Goal: Share content: Share content

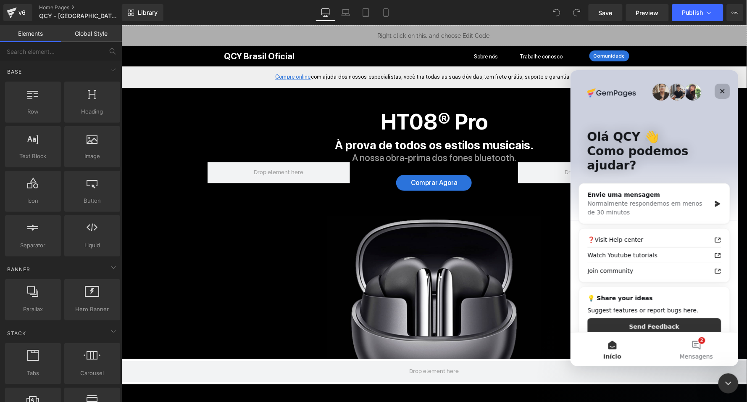
click at [722, 87] on icon "Fechar" at bounding box center [722, 90] width 7 height 7
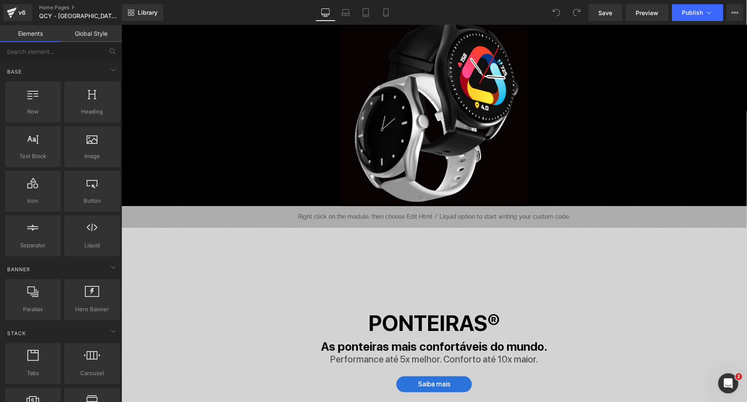
scroll to position [1102, 0]
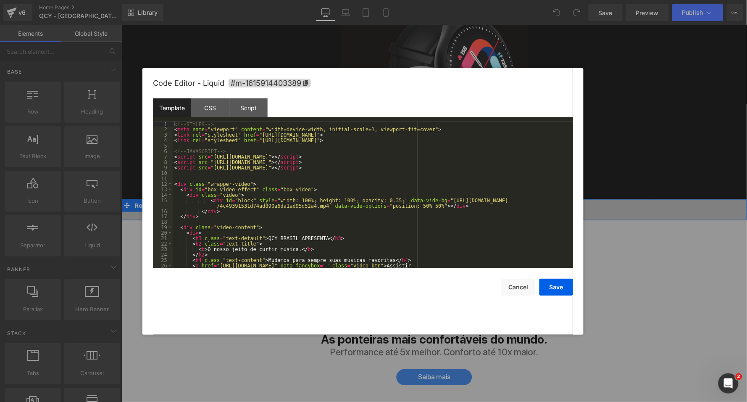
click at [445, 199] on div "Liquid" at bounding box center [433, 209] width 625 height 21
click at [442, 151] on div "<!-- STYLES --> < meta name = "viewport" content = "width=device-width, initial…" at bounding box center [371, 202] width 397 height 163
click at [441, 155] on div "<!-- STYLES --> < meta name = "viewport" content = "width=device-width, initial…" at bounding box center [371, 202] width 397 height 163
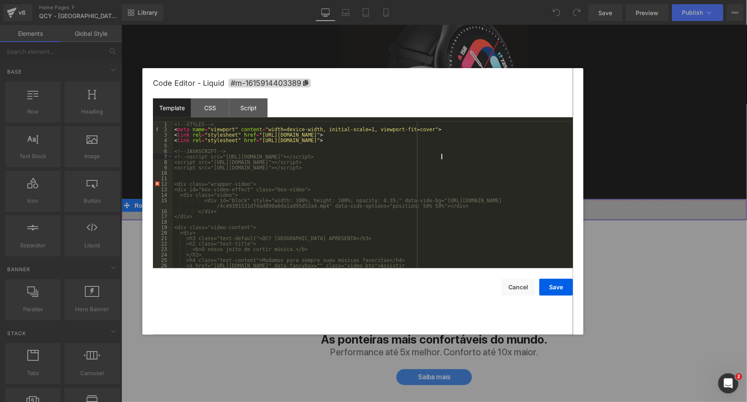
click at [467, 155] on div "<!-- STYLES --> < meta name = "viewport" content = "width=device-width, initial…" at bounding box center [371, 202] width 397 height 163
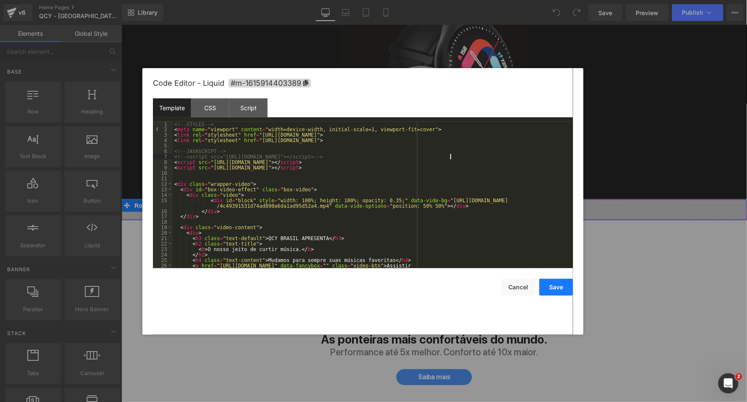
click at [553, 283] on button "Save" at bounding box center [556, 286] width 34 height 17
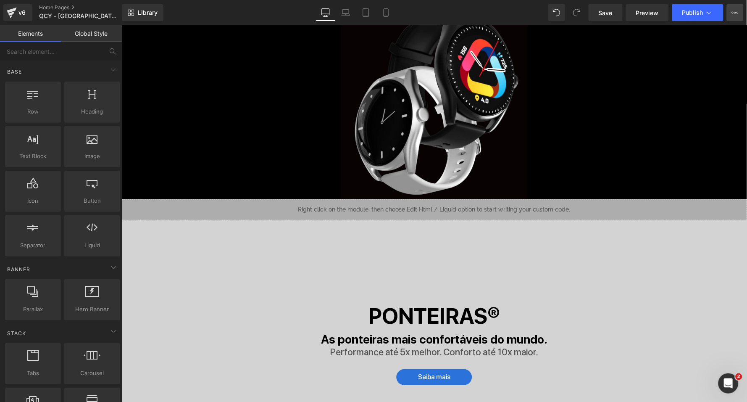
click at [730, 11] on button "View Live Page View with current Template Save Template to Library Schedule Pub…" at bounding box center [735, 12] width 17 height 17
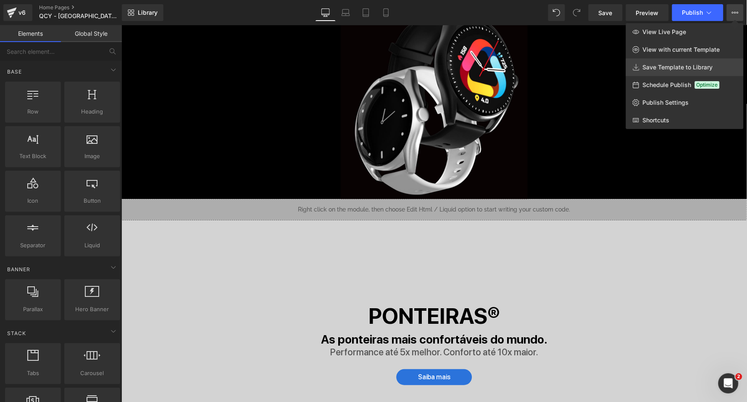
click at [672, 68] on span "Save Template to Library" at bounding box center [678, 67] width 70 height 8
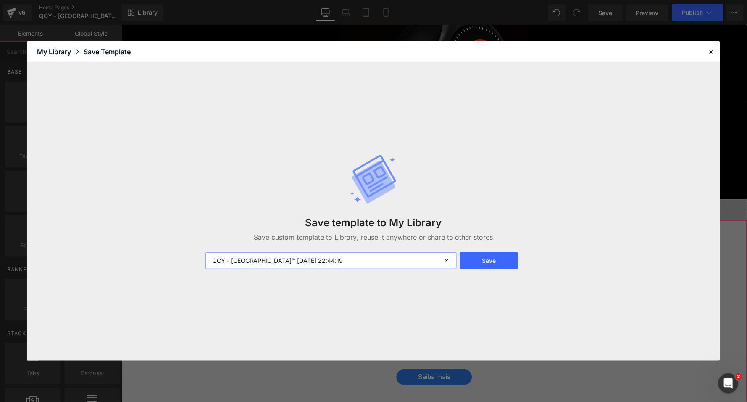
drag, startPoint x: 360, startPoint y: 259, endPoint x: 183, endPoint y: 245, distance: 178.2
click at [183, 245] on div "Save template to My Library Save custom template to Library, reuse it anywhere …" at bounding box center [373, 211] width 693 height 298
paste input "<!--"
type input "INDEX [DATE] <!-- -- >"
click at [500, 258] on button "Save" at bounding box center [489, 260] width 58 height 17
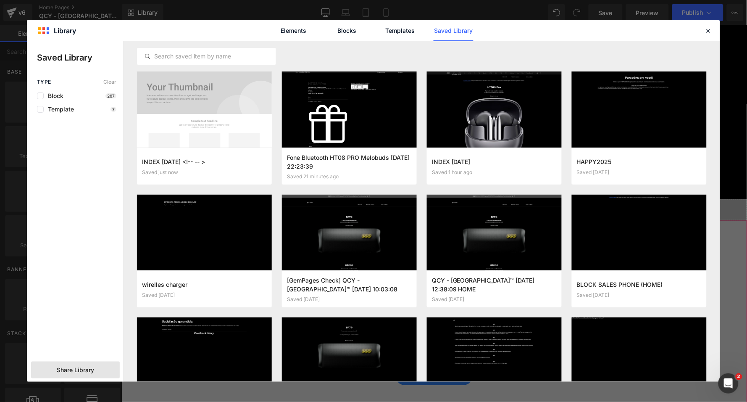
click at [90, 368] on span "Share Library" at bounding box center [75, 369] width 37 height 8
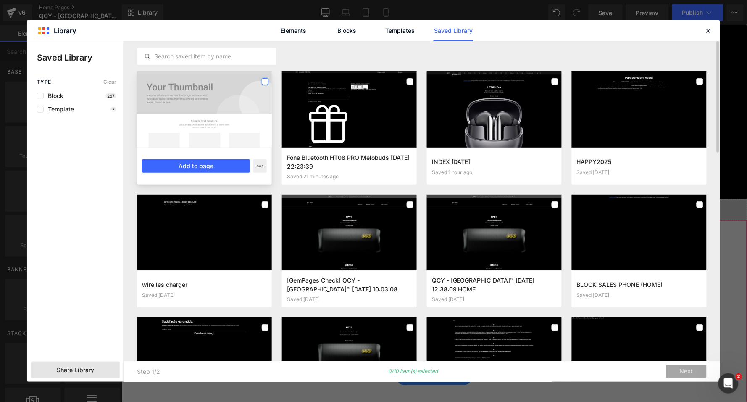
click at [267, 80] on label at bounding box center [265, 81] width 7 height 7
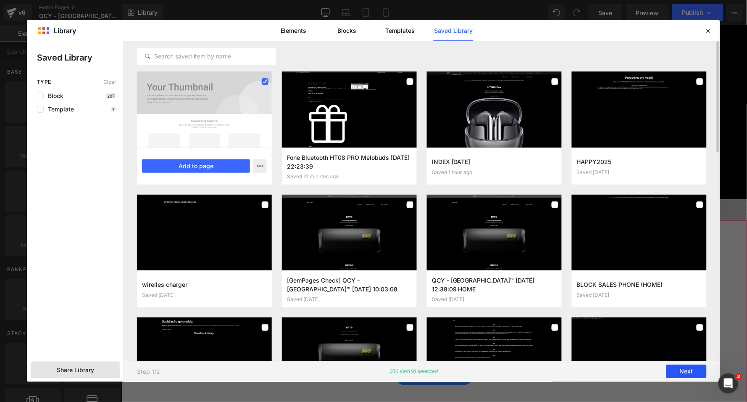
click at [683, 368] on button "Next" at bounding box center [686, 371] width 40 height 13
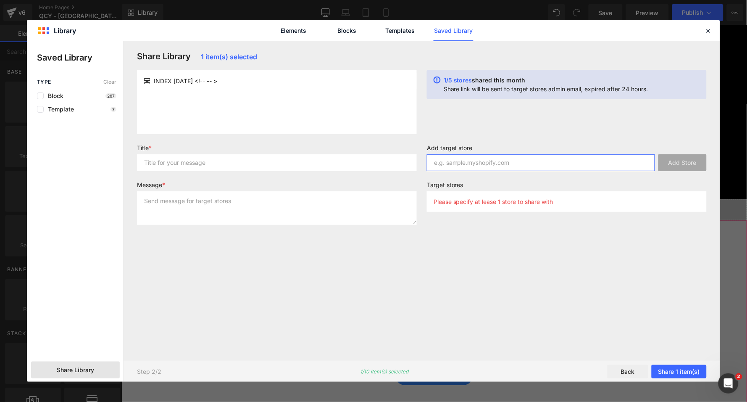
click at [480, 159] on input "text" at bounding box center [541, 162] width 228 height 17
paste input "[DOMAIN_NAME]"
type input "[DOMAIN_NAME]"
click at [332, 167] on input "text" at bounding box center [277, 162] width 280 height 17
type input "HOME"
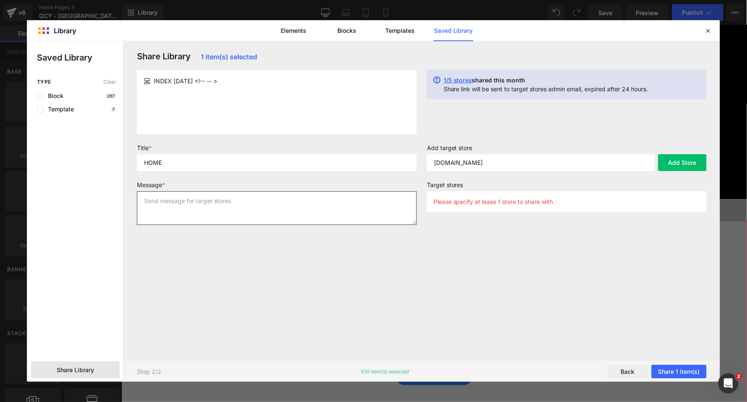
click at [323, 205] on textarea at bounding box center [277, 208] width 280 height 34
type textarea "HOME"
click at [698, 152] on label "Add target store" at bounding box center [567, 149] width 280 height 10
click at [696, 157] on button "Add Store" at bounding box center [682, 162] width 48 height 17
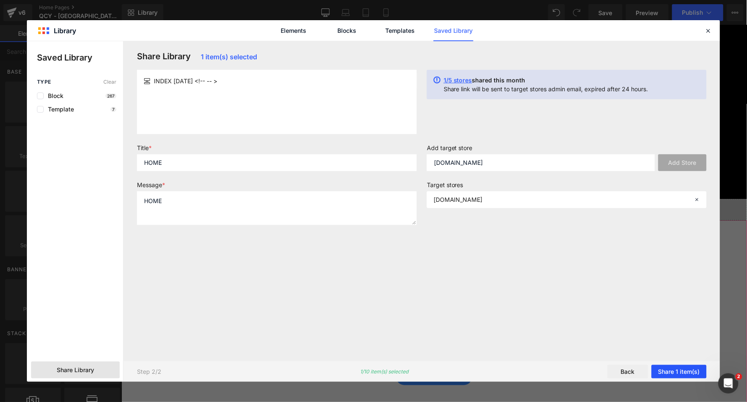
click at [684, 374] on button "Share 1 item(s)" at bounding box center [678, 371] width 55 height 13
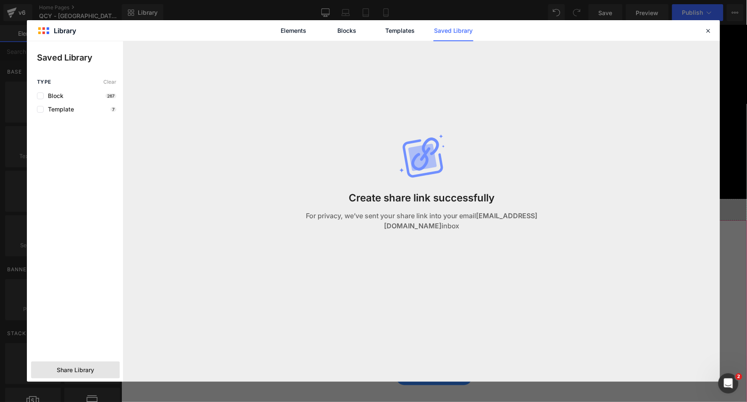
click at [451, 28] on link "Saved Library" at bounding box center [453, 30] width 40 height 21
click at [289, 34] on link "Elements" at bounding box center [293, 30] width 40 height 21
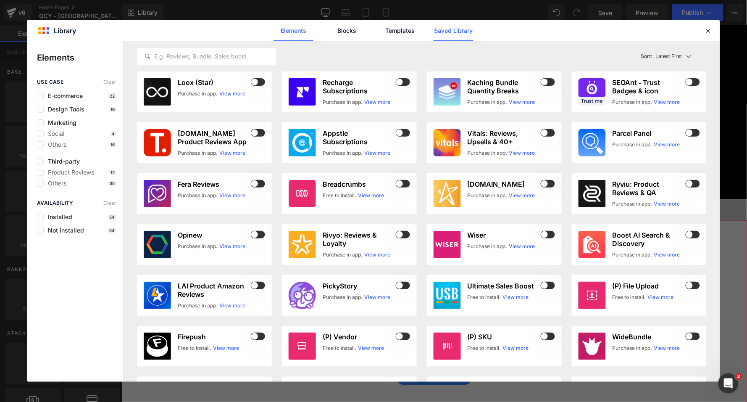
click at [467, 31] on link "Saved Library" at bounding box center [453, 30] width 40 height 21
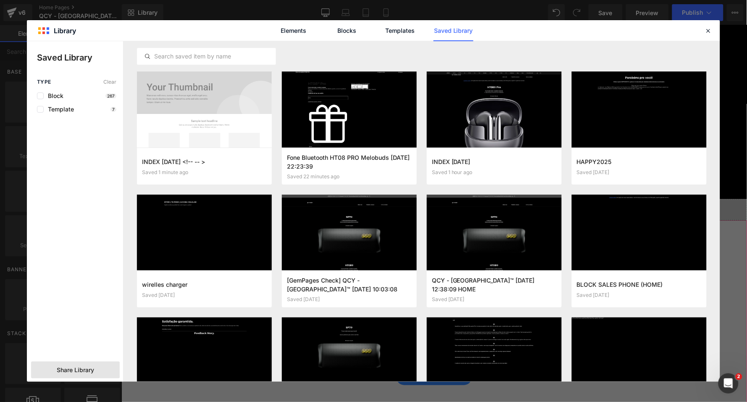
click at [72, 369] on span "Share Library" at bounding box center [75, 369] width 37 height 8
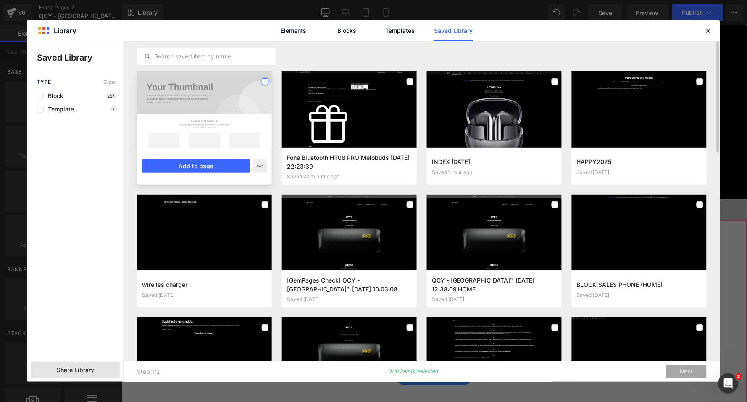
click at [266, 81] on label at bounding box center [265, 81] width 7 height 7
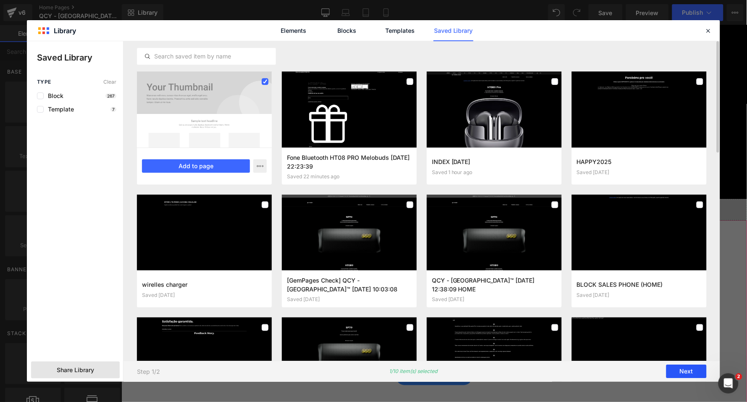
click at [685, 371] on button "Next" at bounding box center [686, 371] width 40 height 13
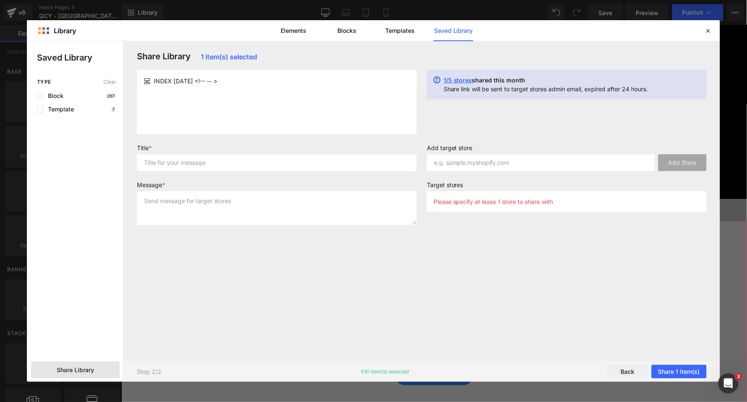
click at [474, 152] on label "Add target store" at bounding box center [567, 149] width 280 height 10
click at [472, 160] on input "text" at bounding box center [541, 162] width 228 height 17
paste input "[DOMAIN_NAME]"
type input "[DOMAIN_NAME]"
click at [693, 164] on button "Add Store" at bounding box center [682, 162] width 48 height 17
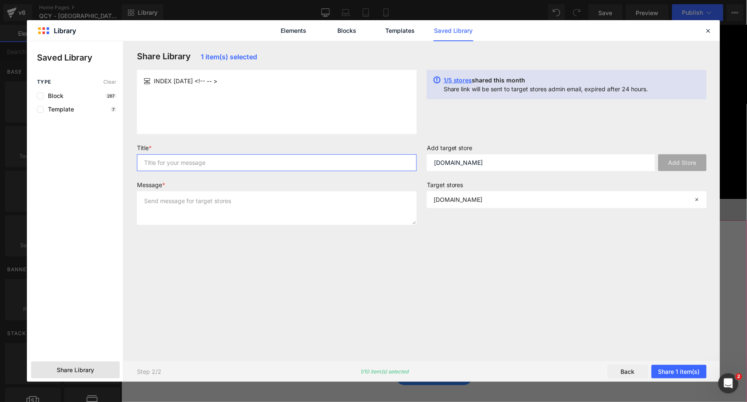
click at [268, 165] on input "text" at bounding box center [277, 162] width 280 height 17
type input "a"
click at [261, 201] on textarea at bounding box center [277, 208] width 280 height 34
type textarea "a"
click at [678, 370] on button "Share 1 item(s)" at bounding box center [678, 371] width 55 height 13
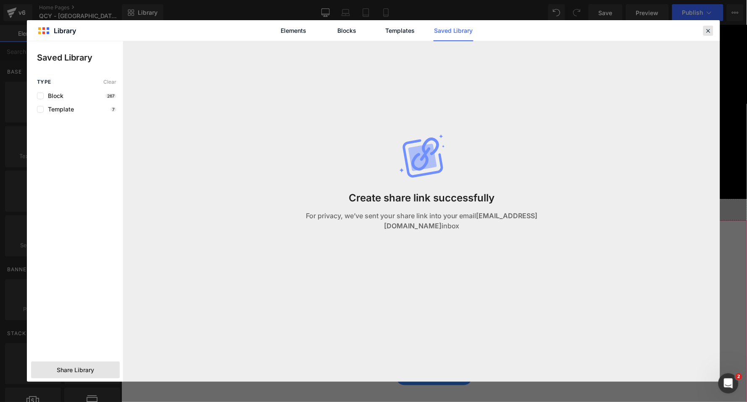
click at [709, 27] on icon at bounding box center [708, 31] width 8 height 8
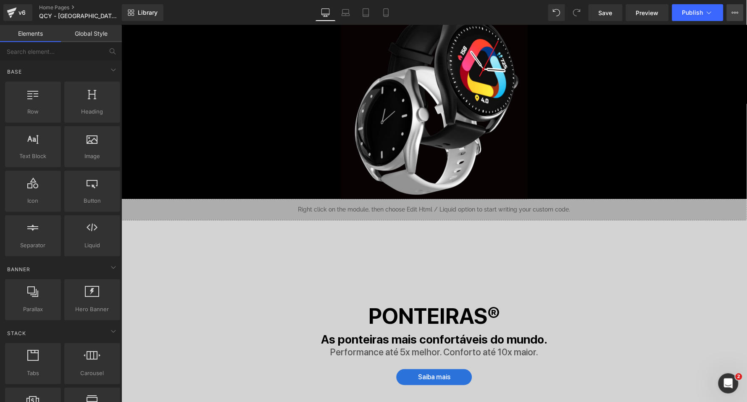
click at [738, 13] on button "View Live Page View with current Template Save Template to Library Schedule Pub…" at bounding box center [735, 12] width 17 height 17
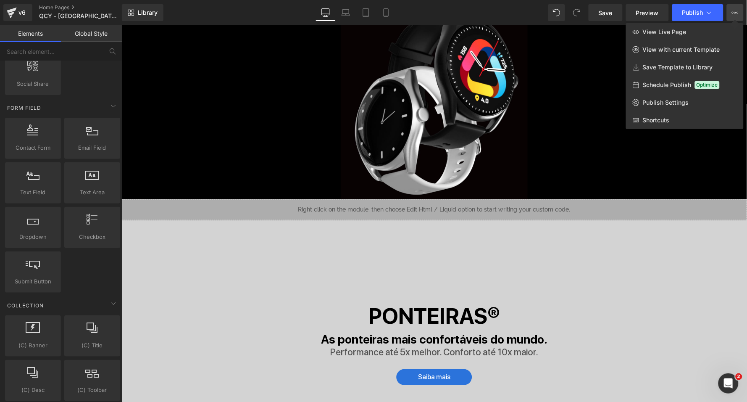
scroll to position [1180, 0]
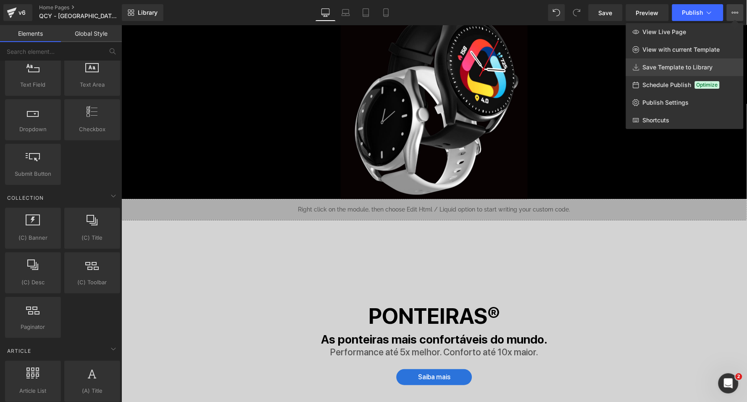
click at [662, 70] on span "Save Template to Library" at bounding box center [678, 67] width 70 height 8
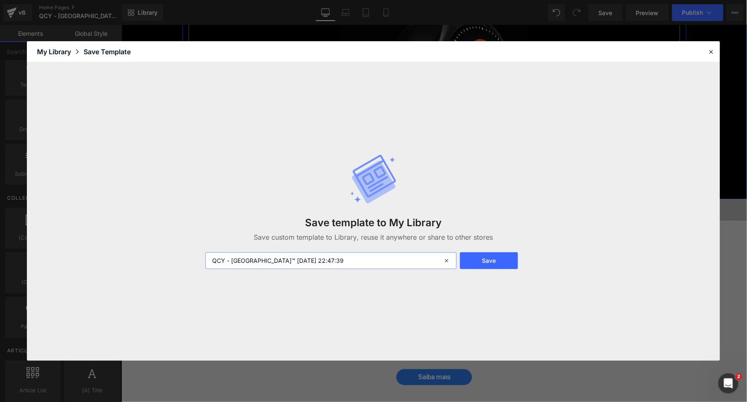
drag, startPoint x: 333, startPoint y: 259, endPoint x: 173, endPoint y: 262, distance: 160.9
click at [173, 262] on div "Save template to My Library Save custom template to Library, reuse it anywhere …" at bounding box center [373, 211] width 693 height 298
type input "INDEX"
click at [484, 265] on button "Save" at bounding box center [489, 260] width 58 height 17
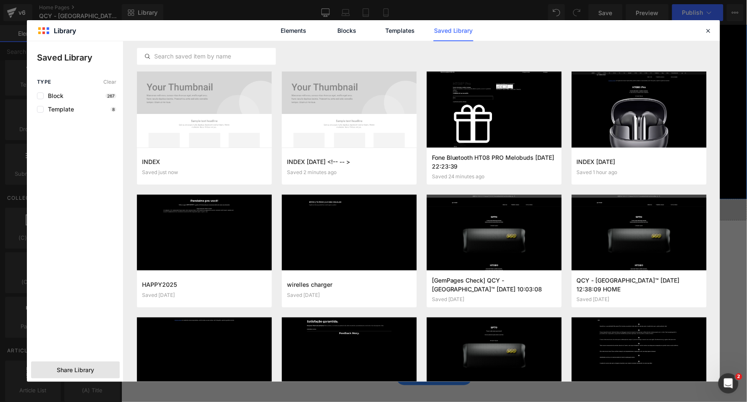
click at [72, 374] on div "Share Library" at bounding box center [75, 369] width 89 height 17
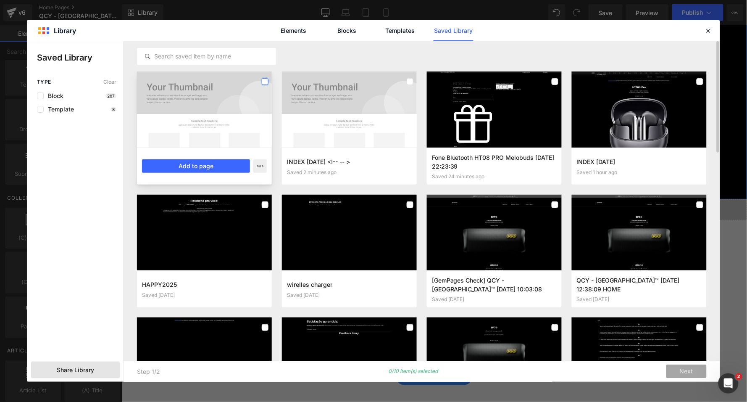
click at [265, 83] on label at bounding box center [265, 81] width 7 height 7
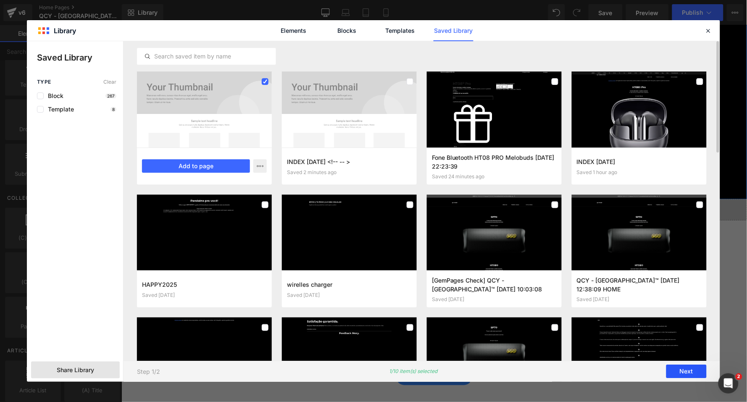
click at [688, 373] on button "Next" at bounding box center [686, 371] width 40 height 13
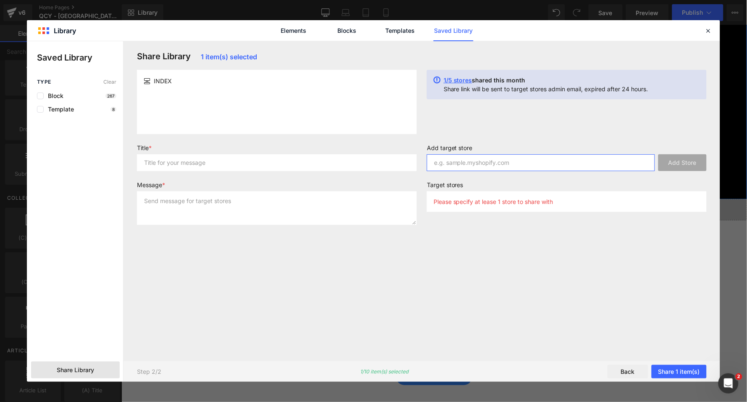
click at [450, 161] on input "text" at bounding box center [541, 162] width 228 height 17
paste input "[DOMAIN_NAME]"
type input "[DOMAIN_NAME]"
click at [688, 163] on button "Add Store" at bounding box center [682, 162] width 48 height 17
click at [287, 169] on input "text" at bounding box center [277, 162] width 280 height 17
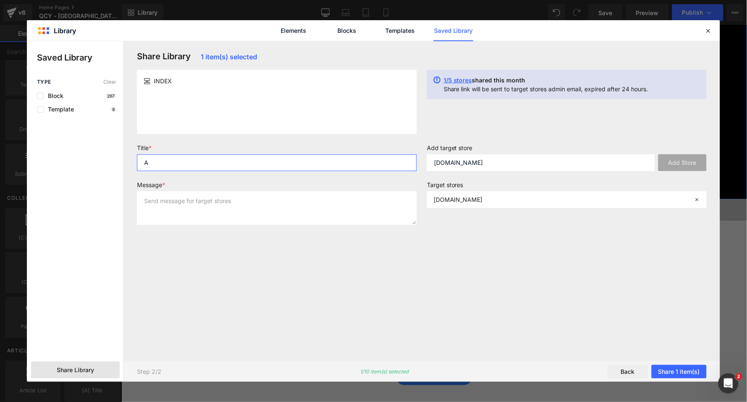
type input "A"
click at [234, 207] on textarea at bounding box center [277, 208] width 280 height 34
type textarea "A"
click at [676, 368] on button "Share 1 item(s)" at bounding box center [678, 371] width 55 height 13
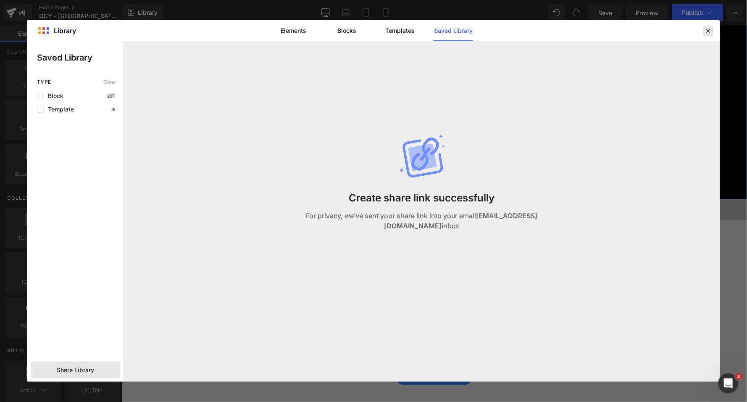
click at [710, 30] on icon at bounding box center [708, 31] width 8 height 8
